Goal: Browse casually

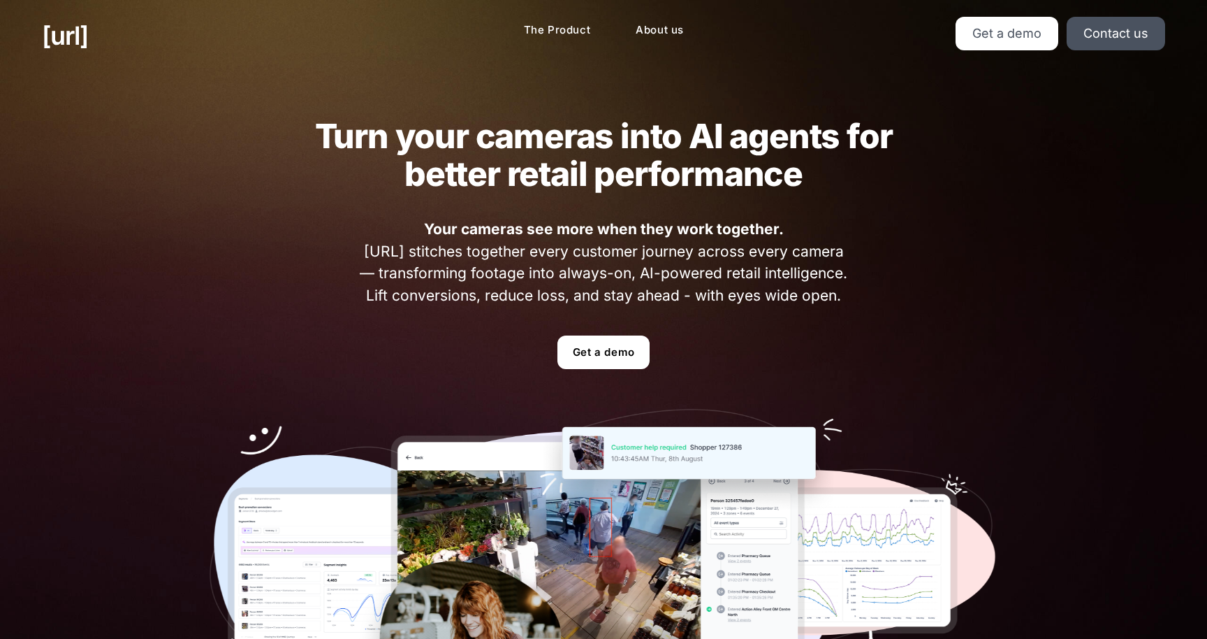
click at [355, 137] on h2 "Turn your cameras into AI agents for better retail performance" at bounding box center [603, 154] width 633 height 75
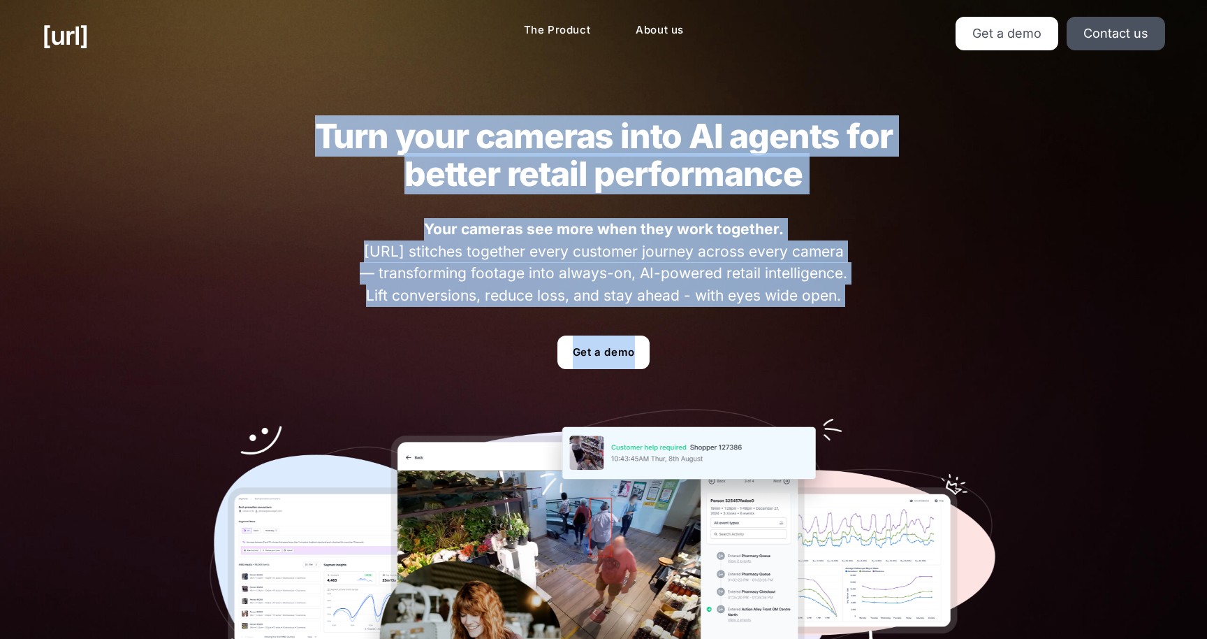
drag, startPoint x: 355, startPoint y: 138, endPoint x: 823, endPoint y: 395, distance: 534.4
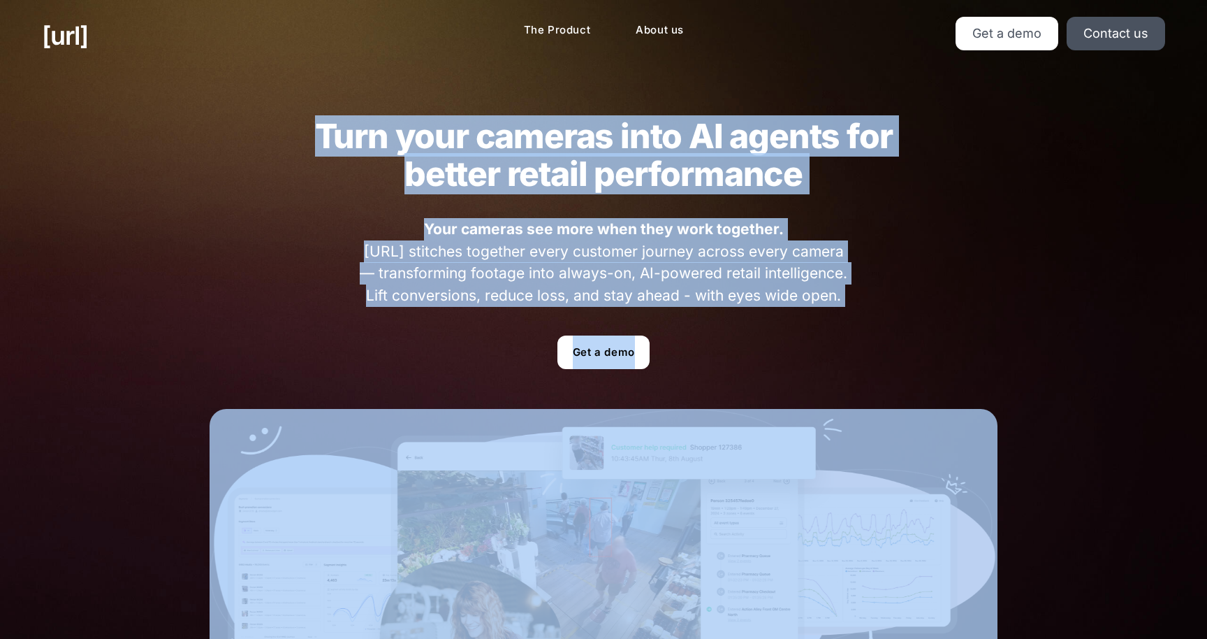
click at [823, 395] on div "Turn your cameras into AI agents for better retail performance Your cameras see…" at bounding box center [604, 423] width 872 height 704
click at [861, 316] on div "Turn your cameras into AI agents for better retail performance Your cameras see…" at bounding box center [604, 423] width 872 height 704
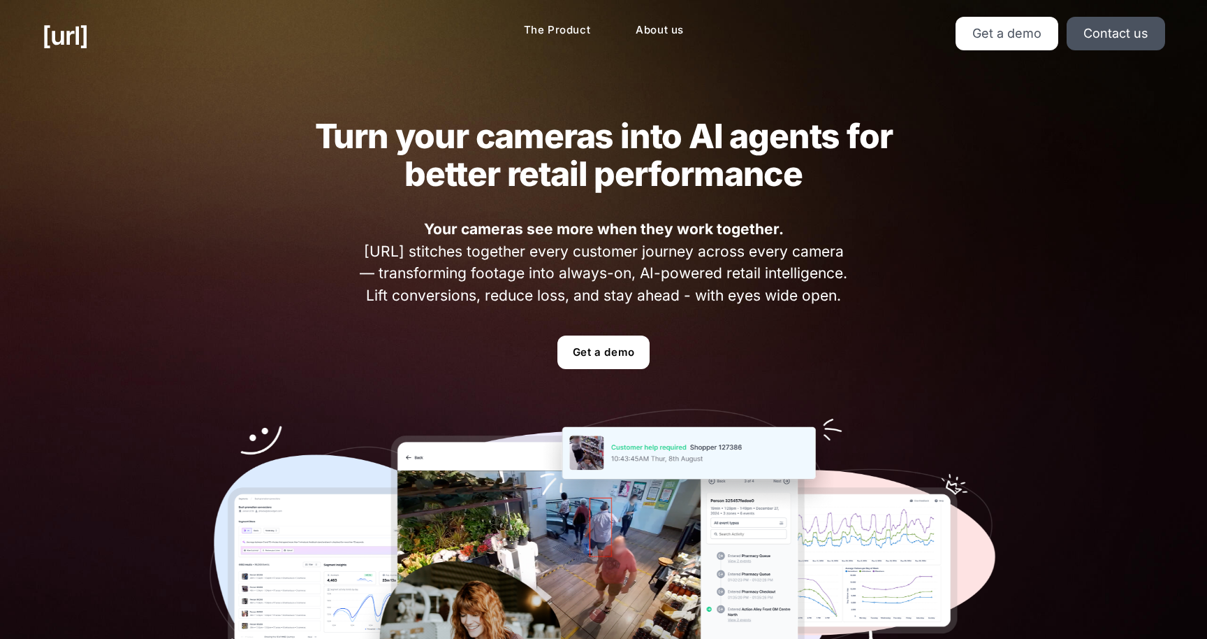
drag, startPoint x: 861, startPoint y: 316, endPoint x: 247, endPoint y: 78, distance: 658.0
click at [247, 78] on div "Turn your cameras into AI agents for better retail performance Your cameras see…" at bounding box center [604, 423] width 872 height 704
click at [88, 40] on link "[URL]" at bounding box center [65, 36] width 46 height 38
